Goal: Information Seeking & Learning: Learn about a topic

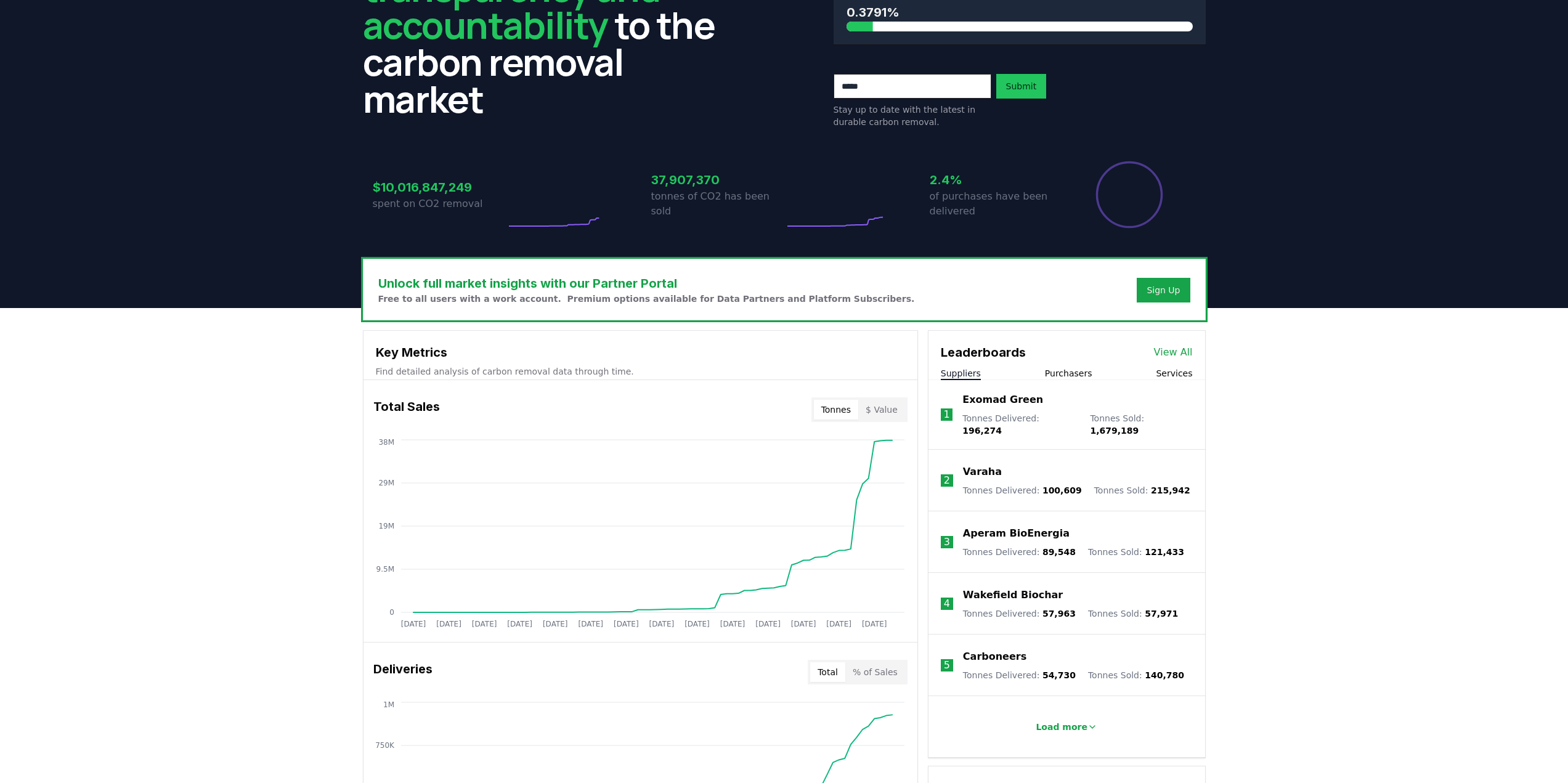
scroll to position [124, 0]
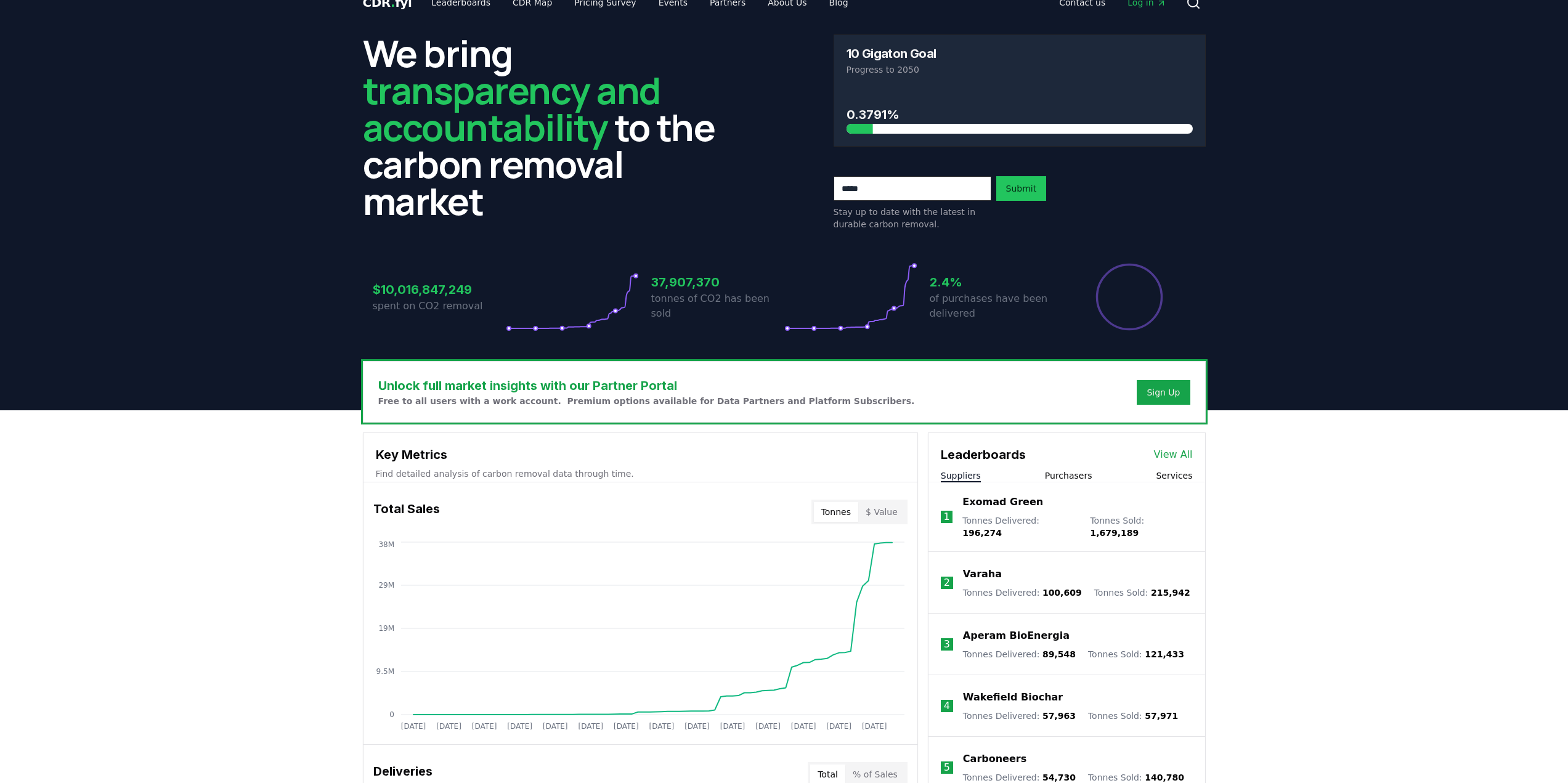
scroll to position [0, 0]
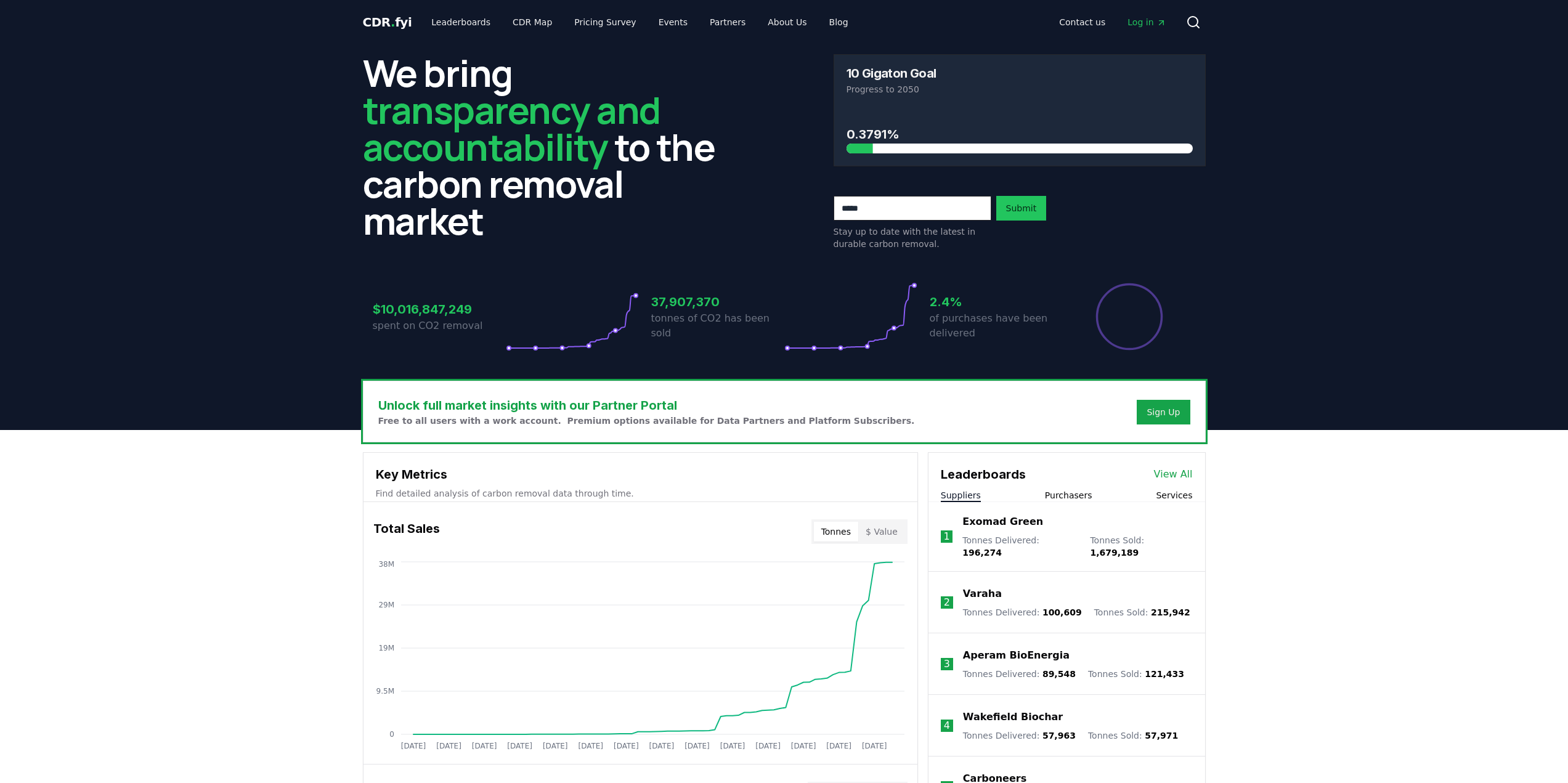
click at [519, 22] on link "CDR Map" at bounding box center [533, 22] width 59 height 23
click at [1344, 343] on header "We bring transparency and accountability to the carbon removal market 10 Gigato…" at bounding box center [784, 237] width 1568 height 386
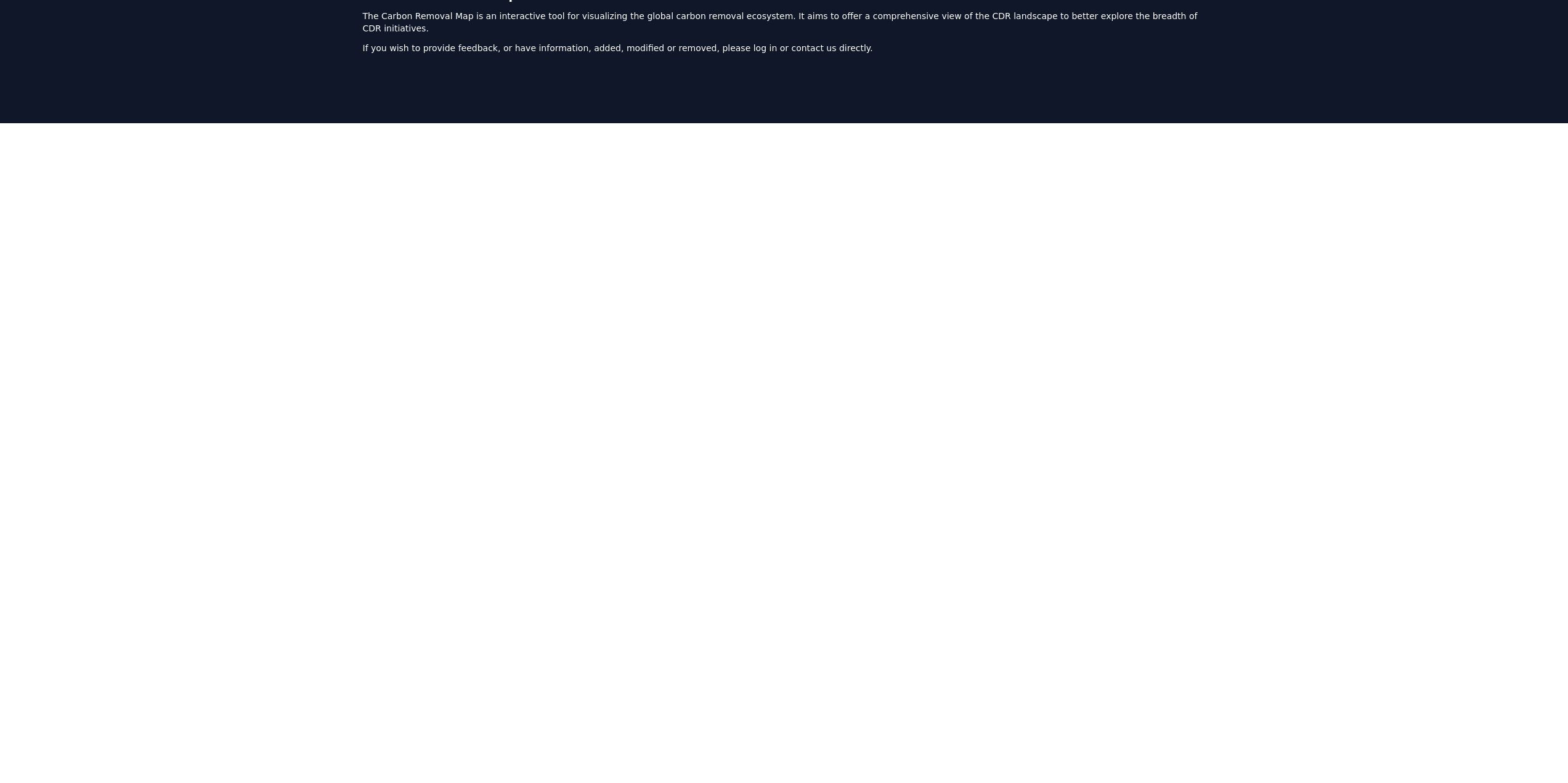
scroll to position [133, 0]
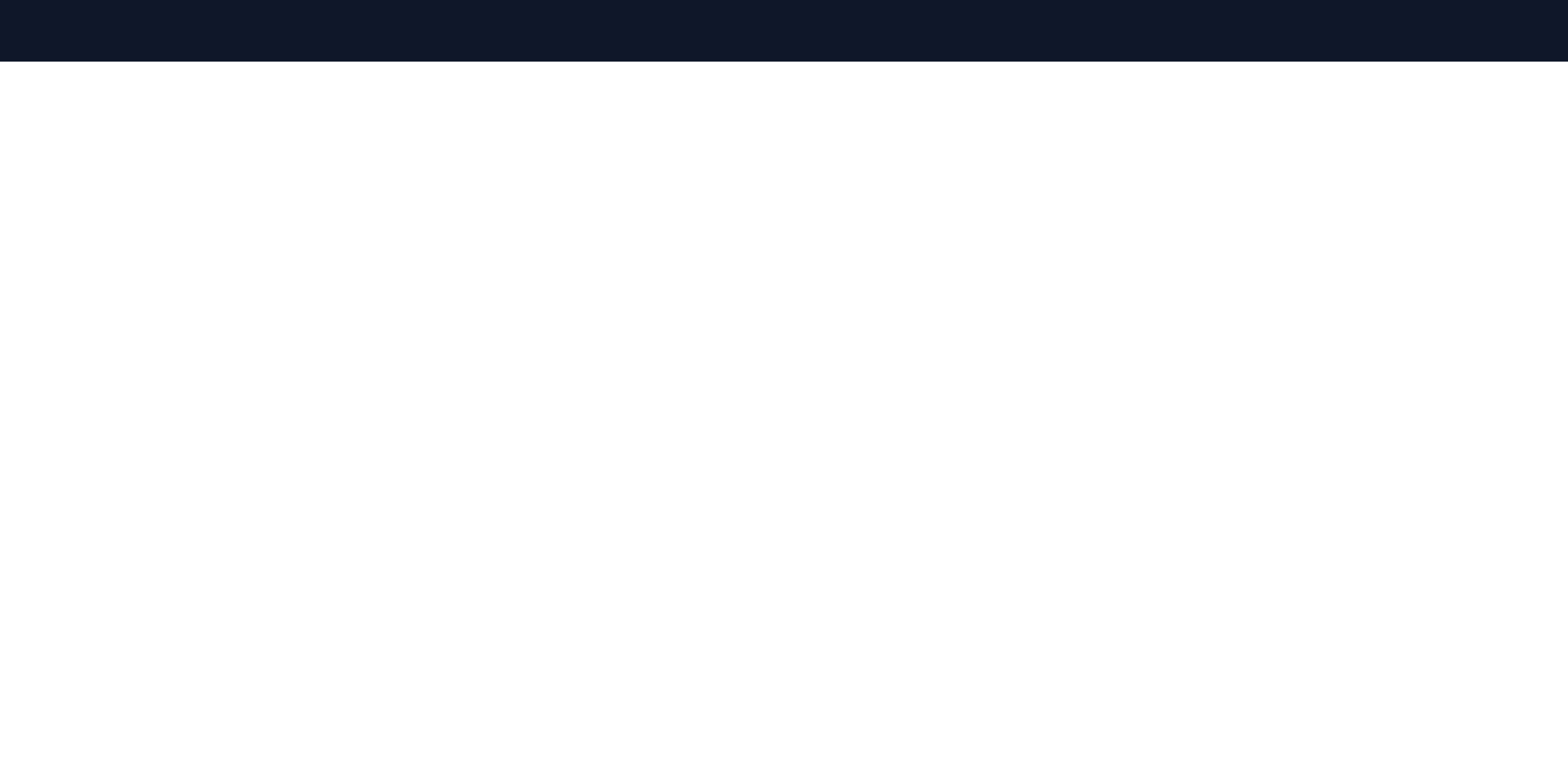
click at [1336, 250] on div at bounding box center [784, 369] width 1568 height 617
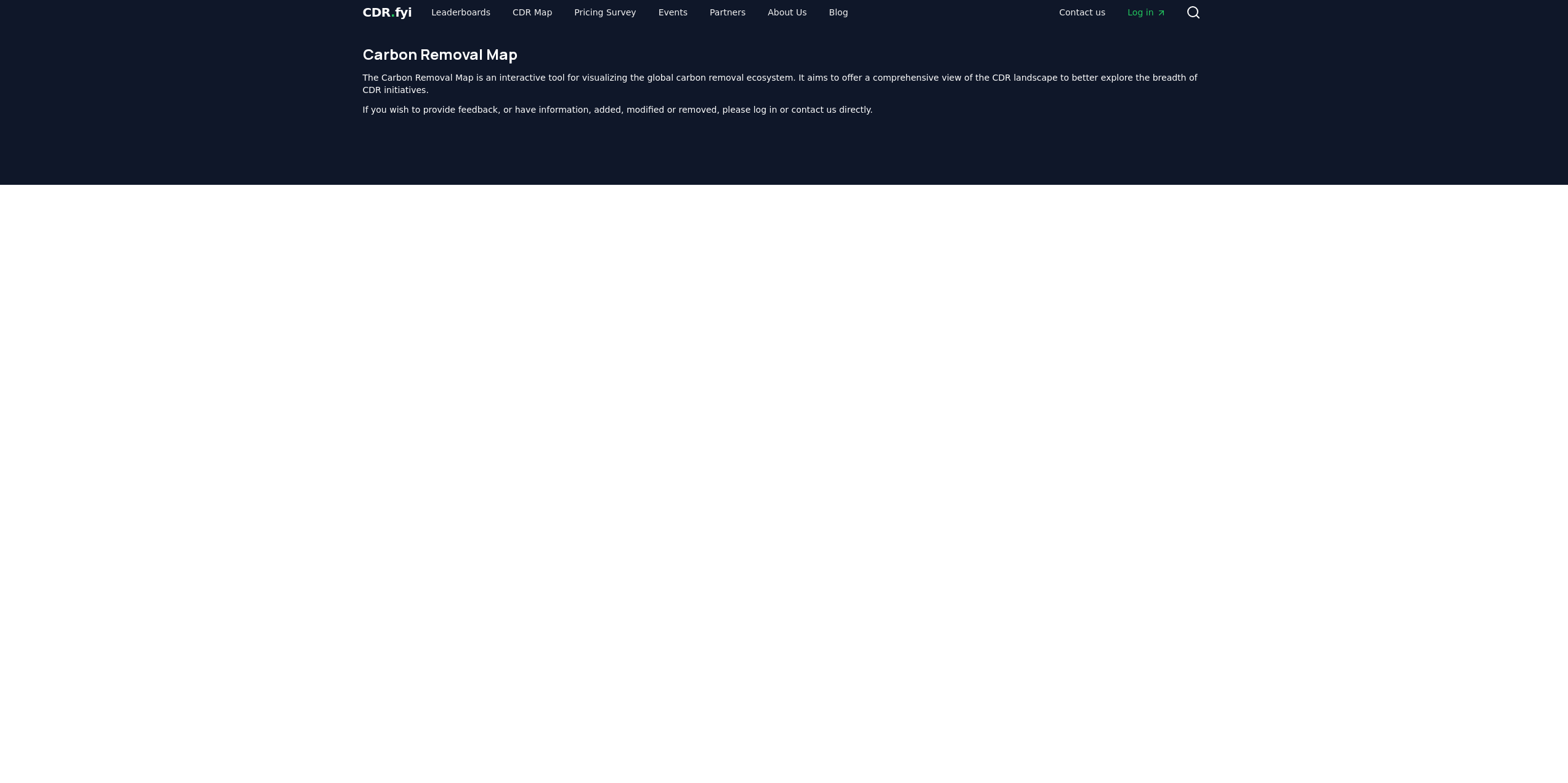
click at [1337, 426] on div at bounding box center [784, 493] width 1568 height 617
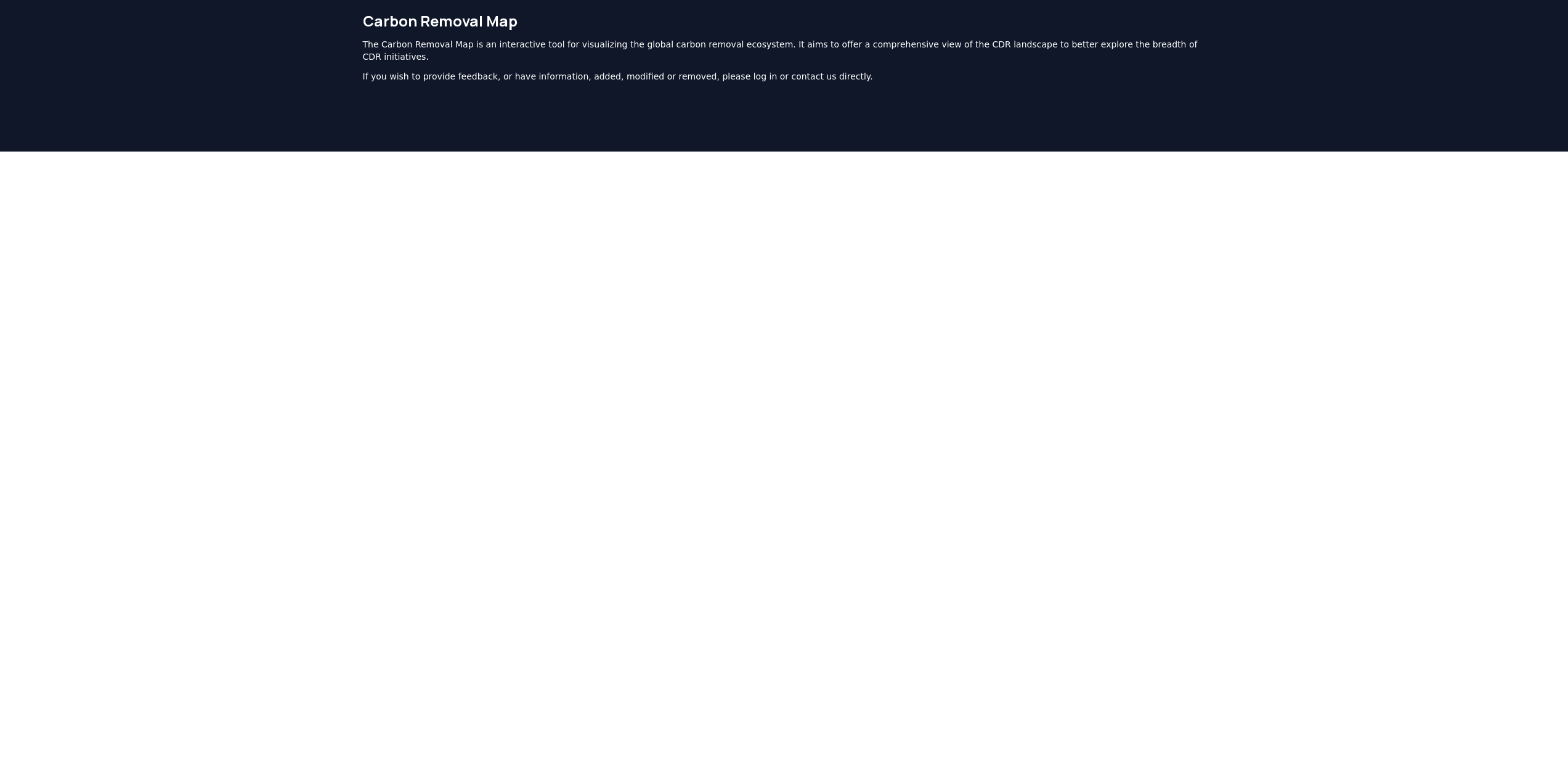
scroll to position [72, 0]
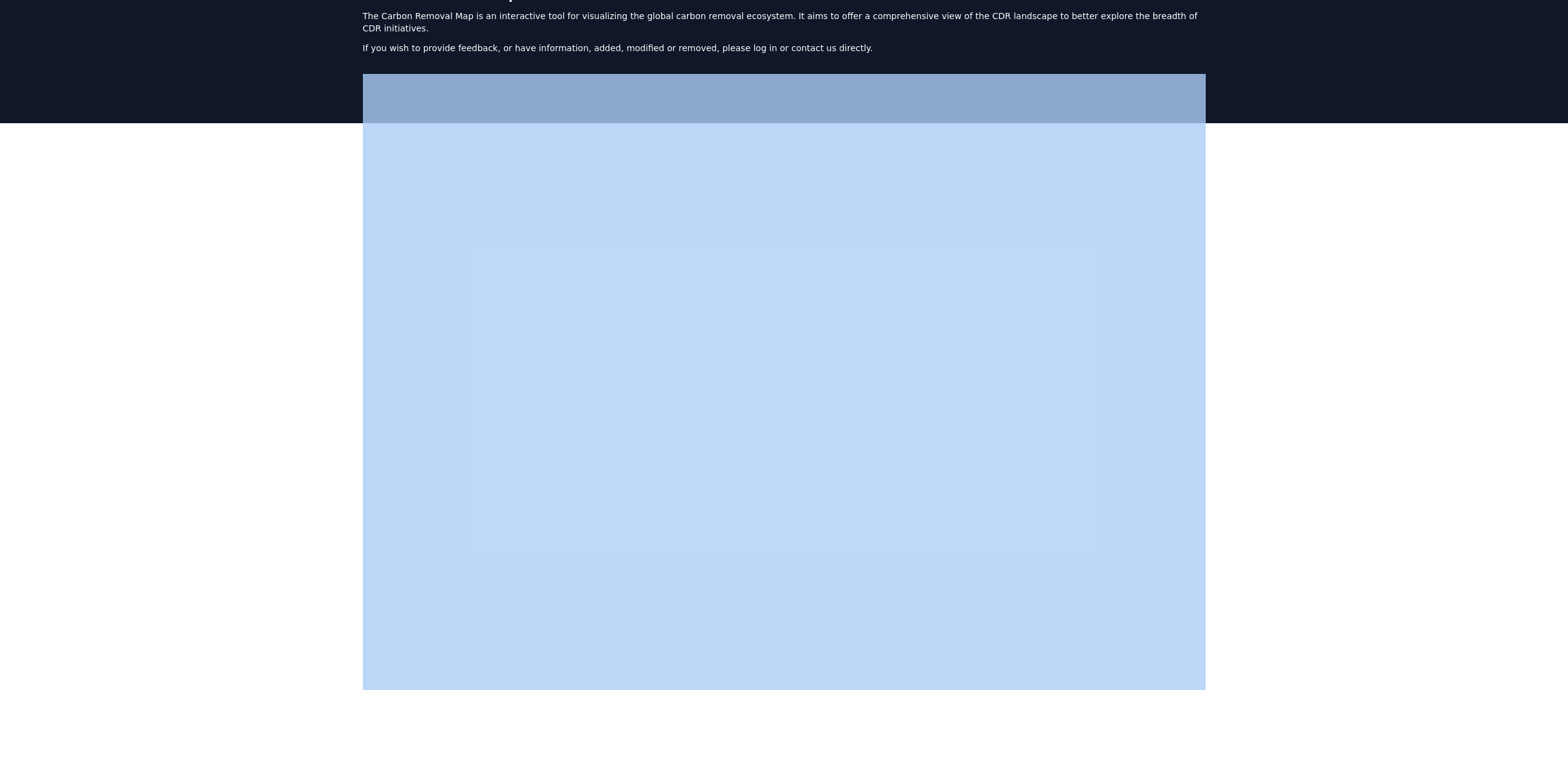
click at [1337, 426] on div at bounding box center [784, 432] width 1568 height 617
click at [1368, 373] on div at bounding box center [784, 432] width 1568 height 617
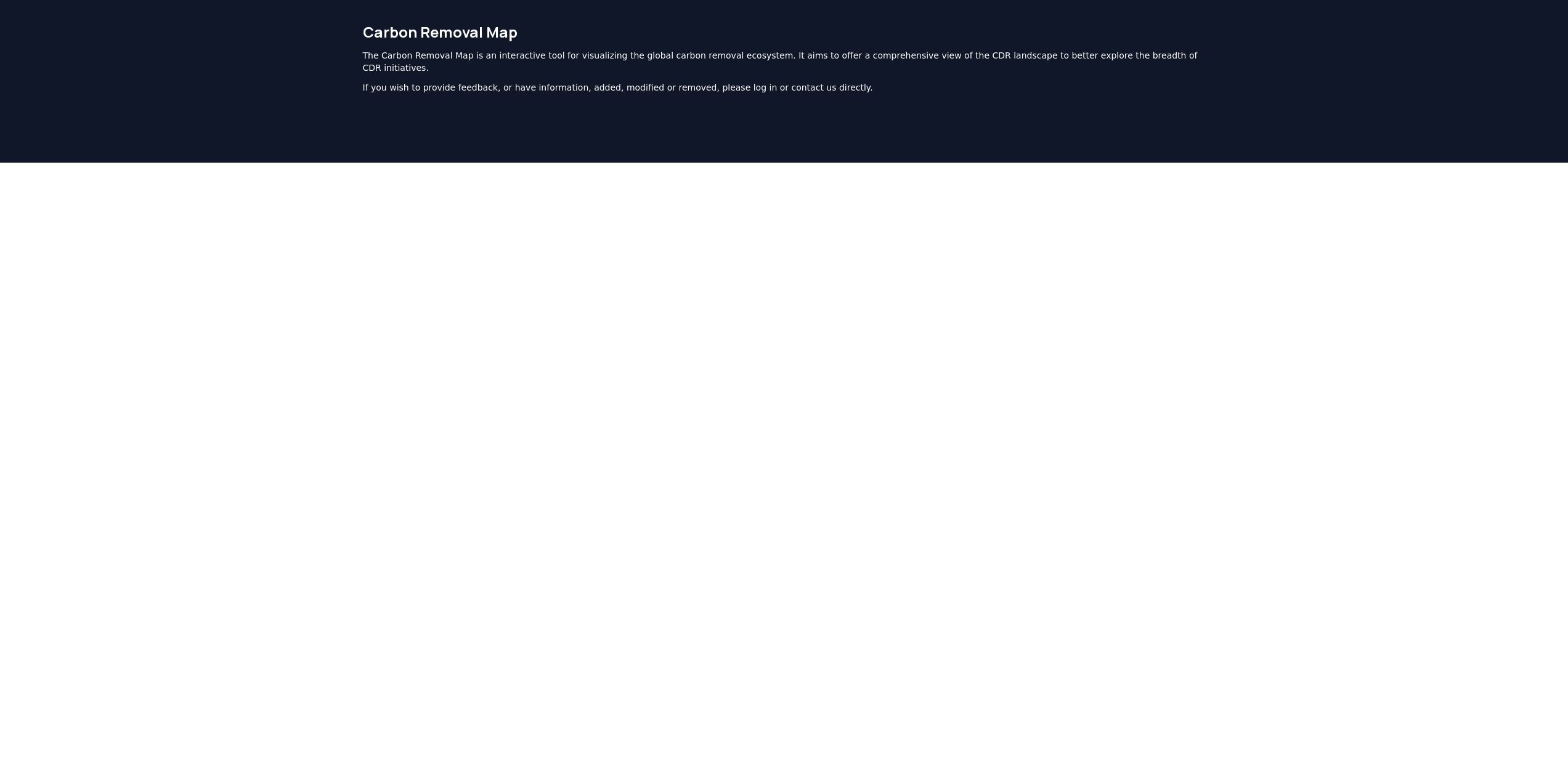
scroll to position [0, 0]
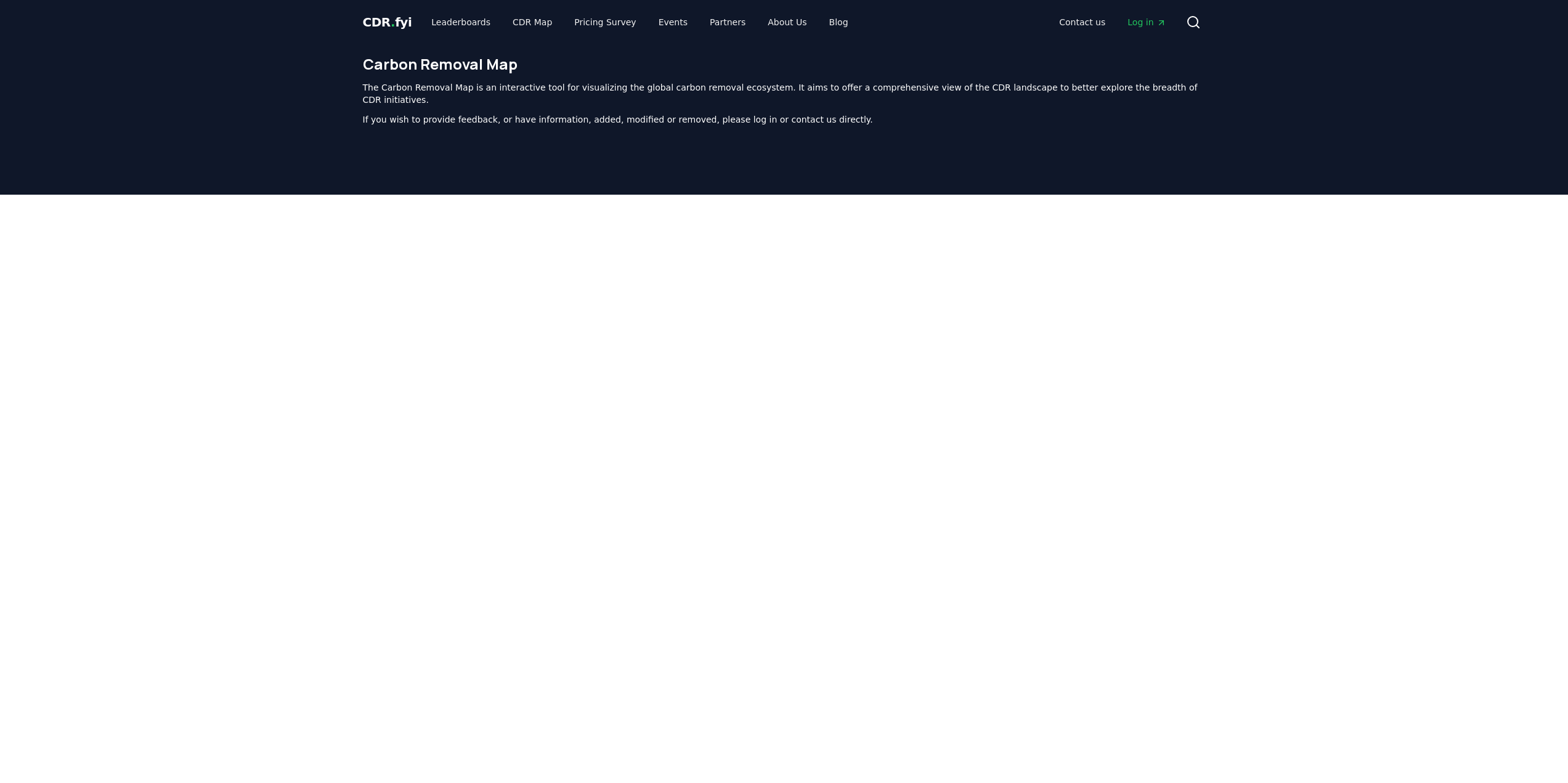
click at [1395, 438] on div at bounding box center [784, 502] width 1568 height 617
click at [1369, 382] on div at bounding box center [784, 502] width 1568 height 617
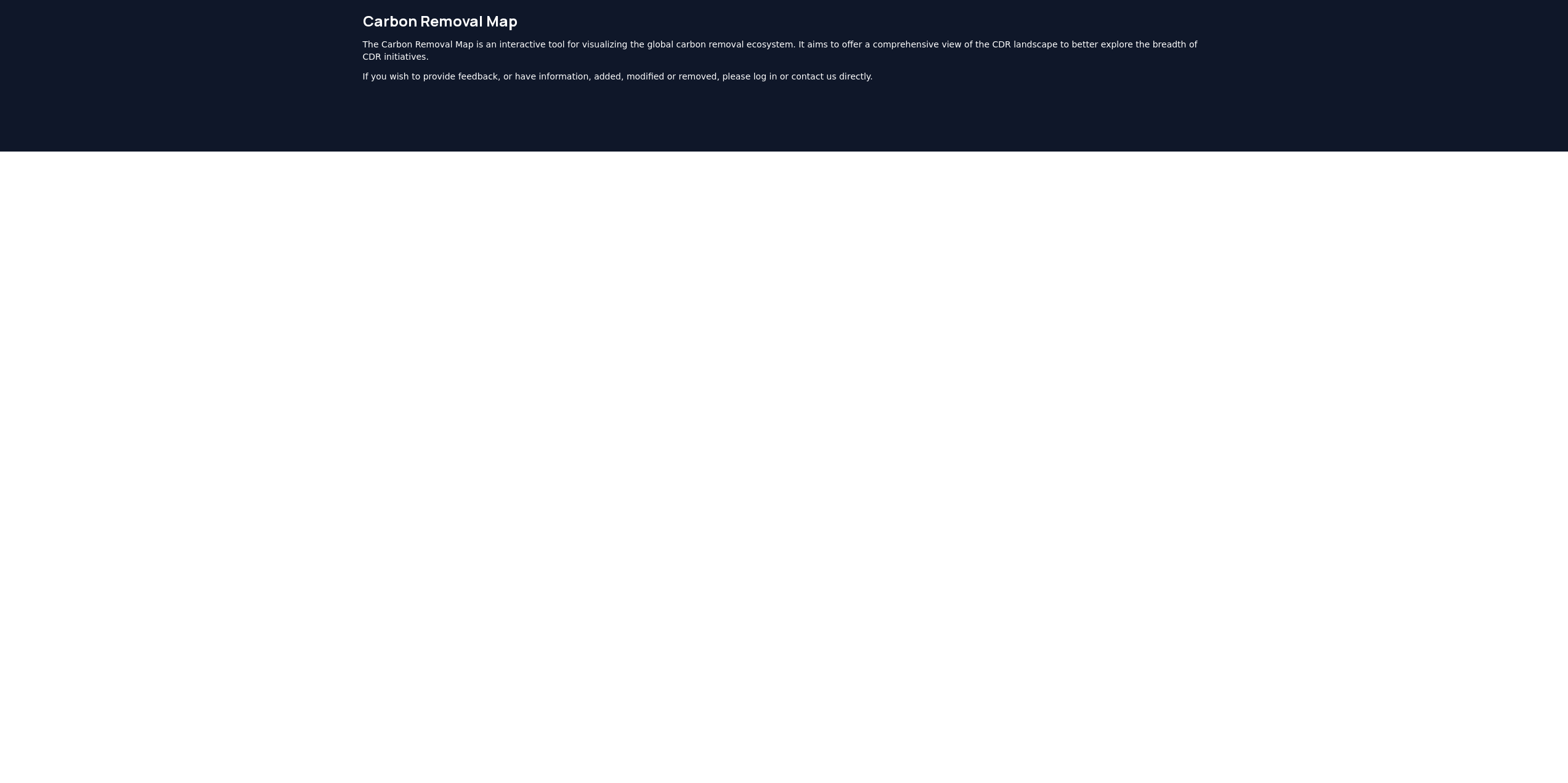
scroll to position [61, 0]
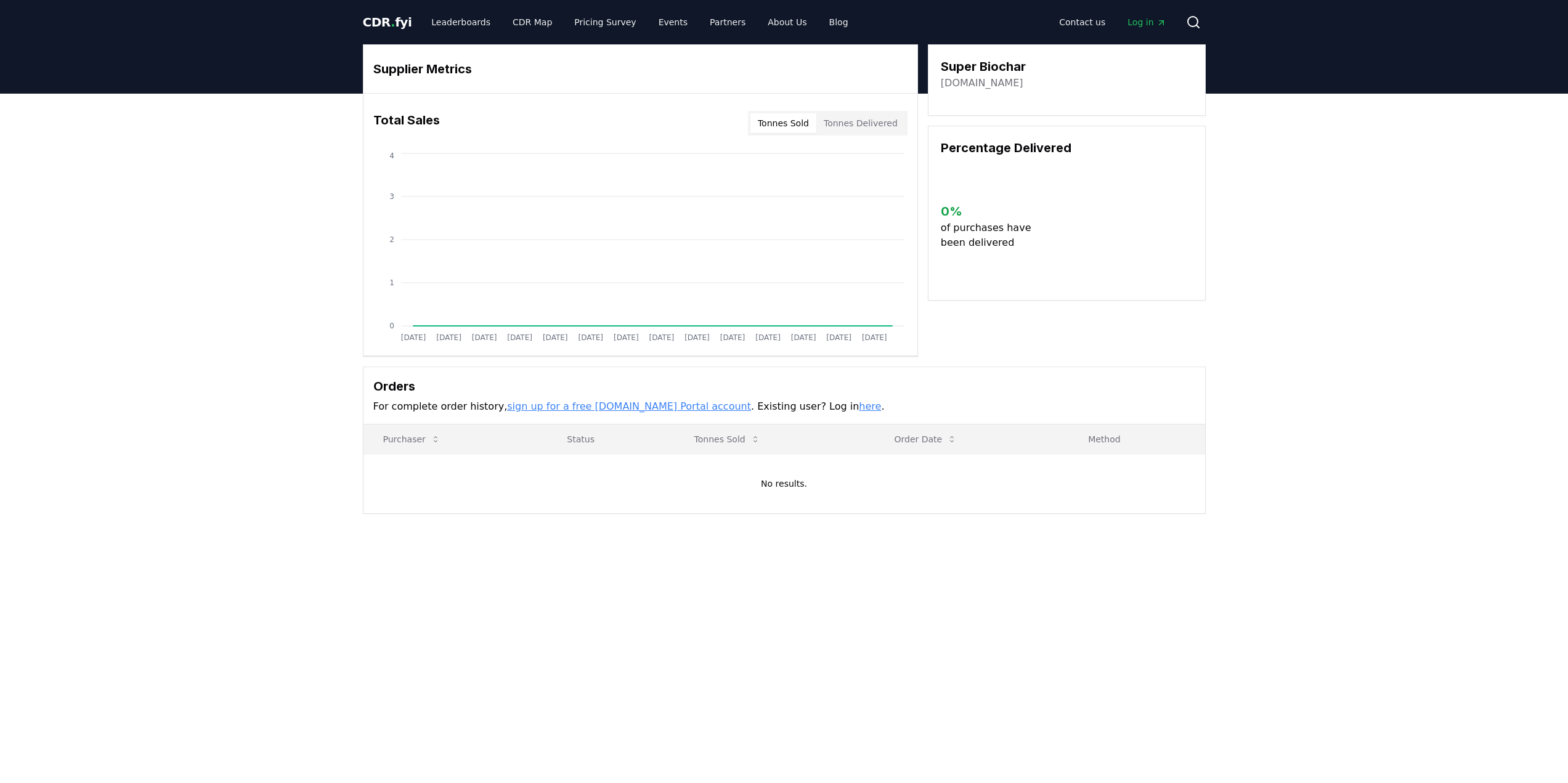
click at [306, 257] on div "Supplier Metrics Total Sales Tonnes Sold Tonnes Delivered Jan 2019 Jul 2019 Jan…" at bounding box center [784, 328] width 1568 height 470
